Goal: Information Seeking & Learning: Learn about a topic

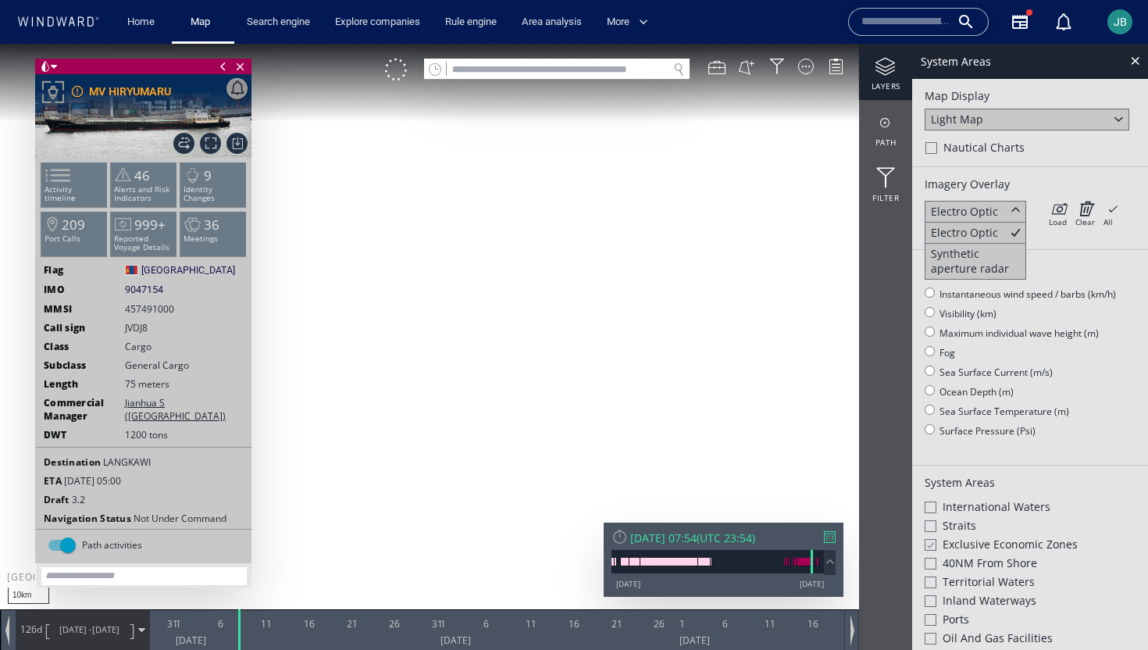
scroll to position [20, 0]
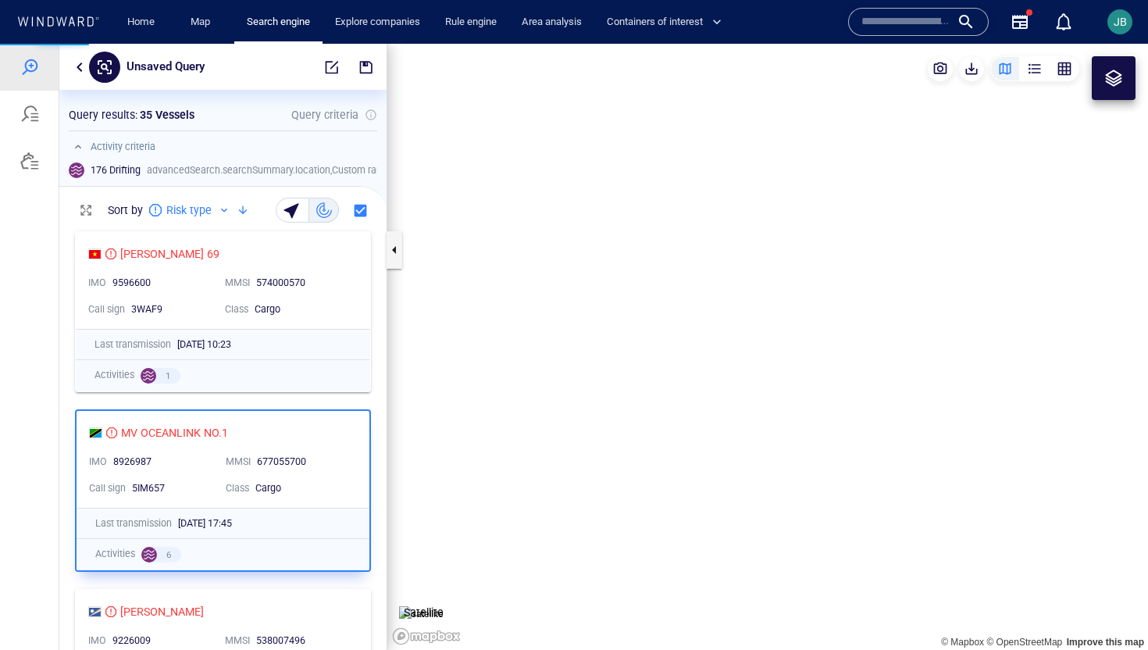
scroll to position [426, 327]
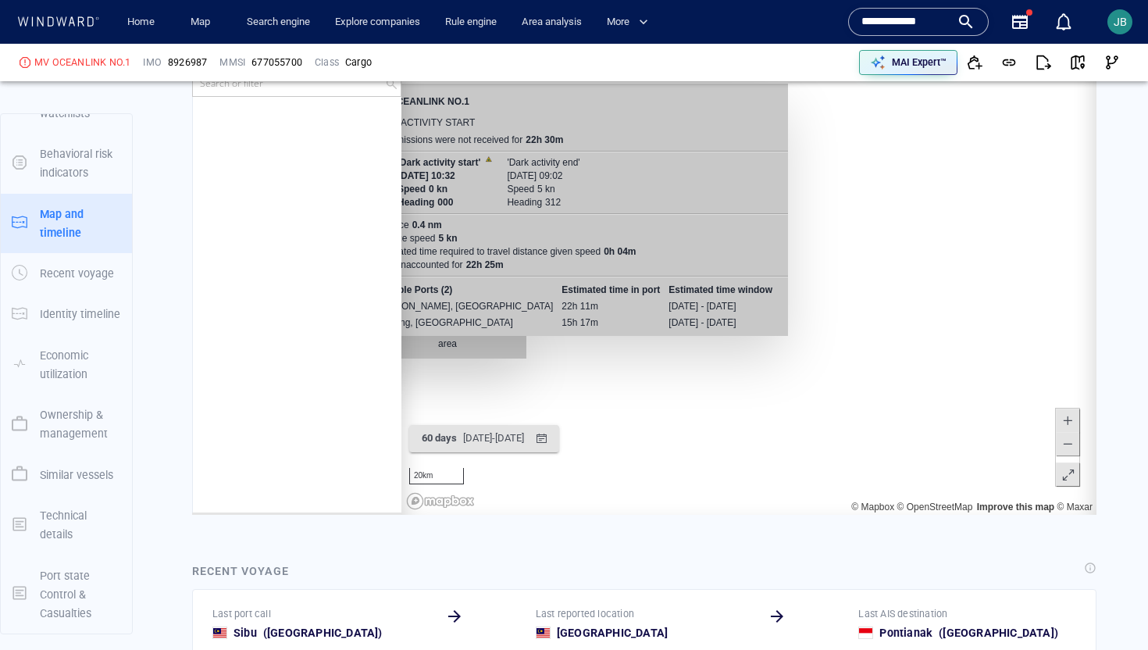
scroll to position [0, 8]
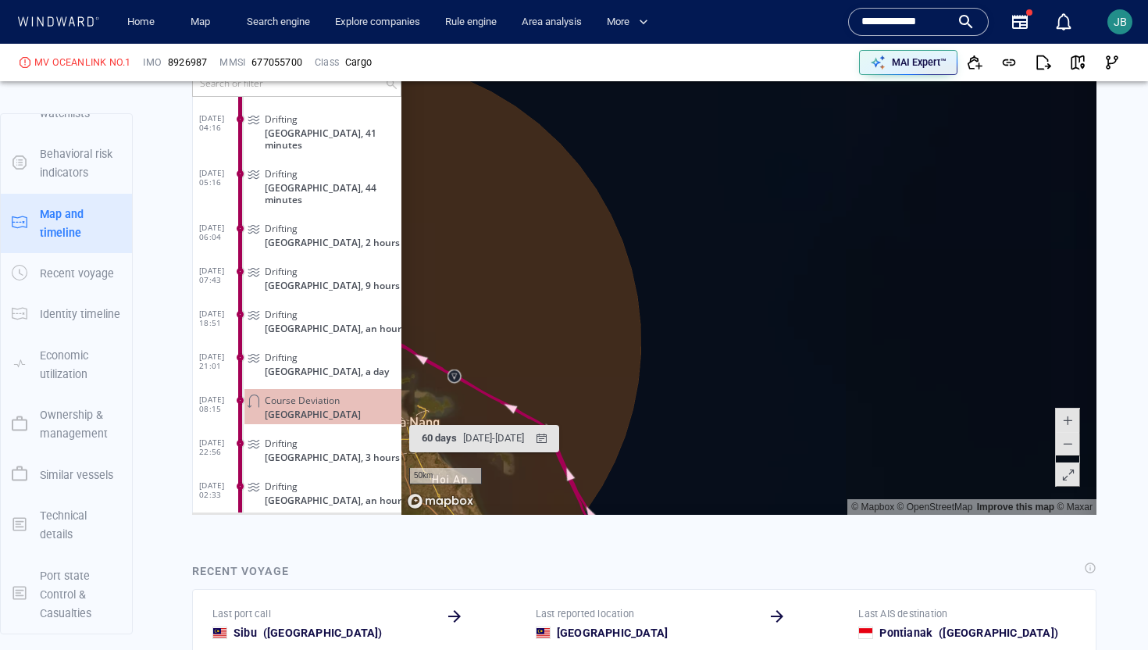
drag, startPoint x: 582, startPoint y: 395, endPoint x: 705, endPoint y: 339, distance: 134.8
click at [705, 339] on canvas "Map" at bounding box center [748, 272] width 695 height 484
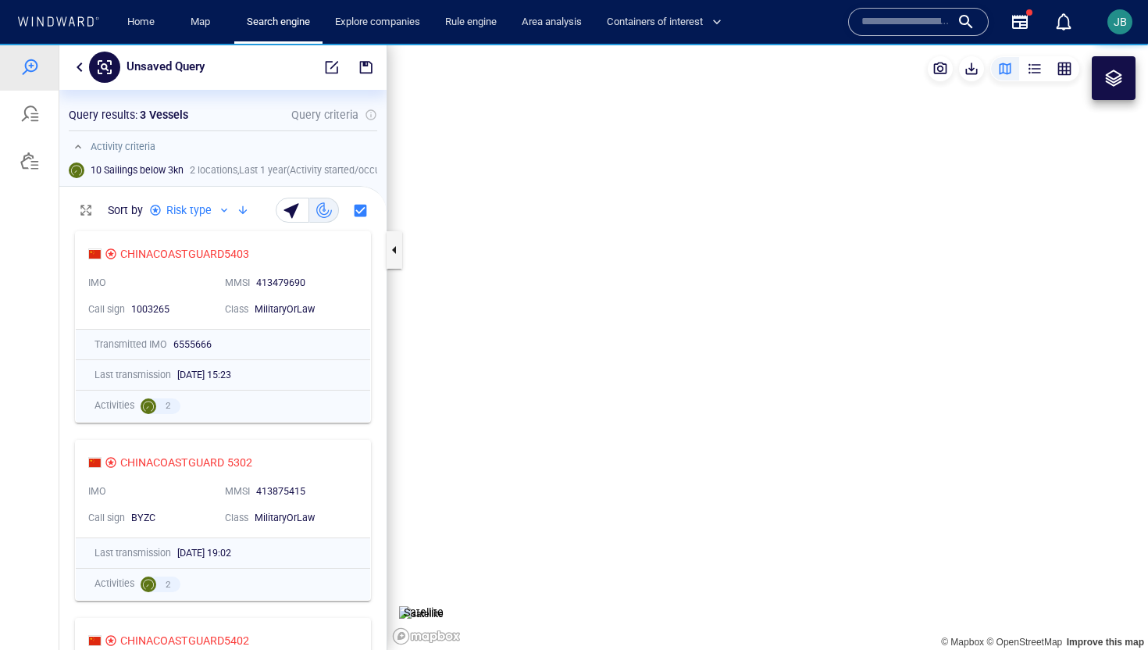
scroll to position [426, 327]
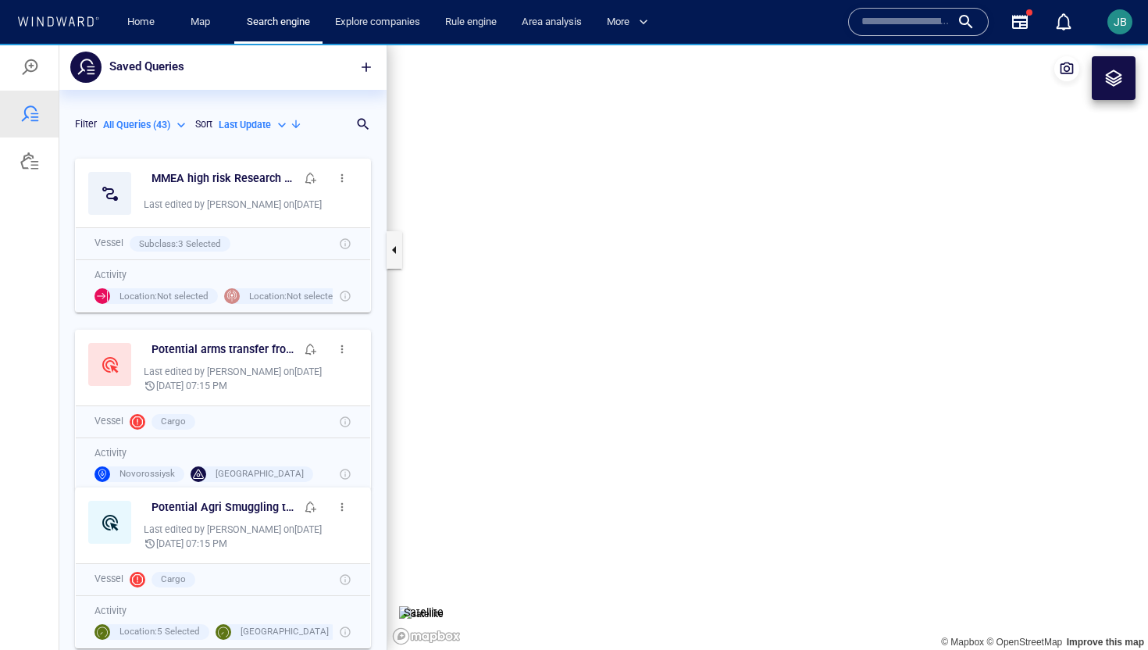
scroll to position [499, 327]
